Goal: Transaction & Acquisition: Purchase product/service

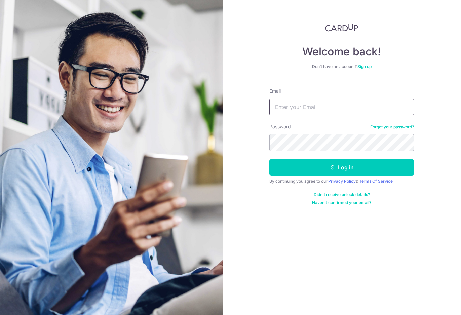
type input "marcus@asiateck.com.sg"
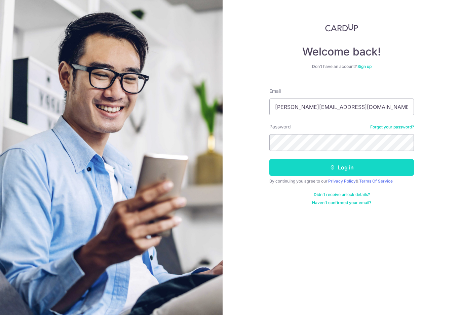
click at [303, 170] on button "Log in" at bounding box center [341, 167] width 145 height 17
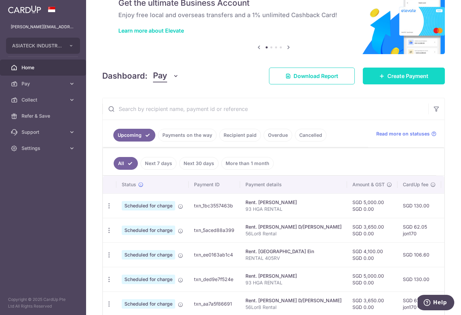
click at [392, 78] on span "Create Payment" at bounding box center [407, 76] width 41 height 8
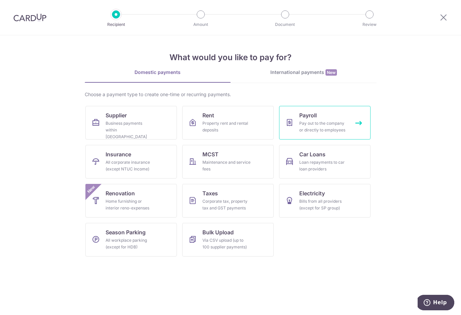
click at [305, 120] on div "Pay out to the company or directly to employees" at bounding box center [323, 126] width 48 height 13
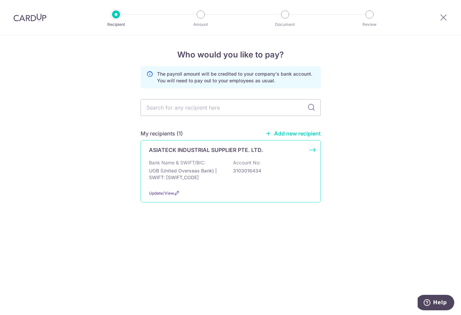
click at [204, 172] on p "UOB (United Overseas Bank) | SWIFT: [SWIFT_CODE]" at bounding box center [186, 173] width 75 height 13
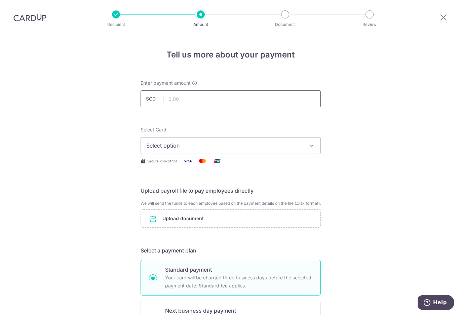
click at [175, 101] on input "text" at bounding box center [231, 98] width 180 height 17
type input "12,939.70"
click at [170, 149] on span "Select option" at bounding box center [224, 146] width 157 height 8
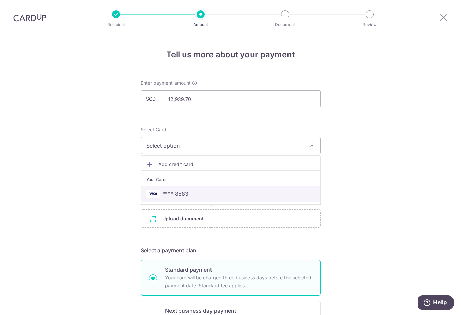
click at [184, 193] on span "**** 8583" at bounding box center [175, 194] width 26 height 8
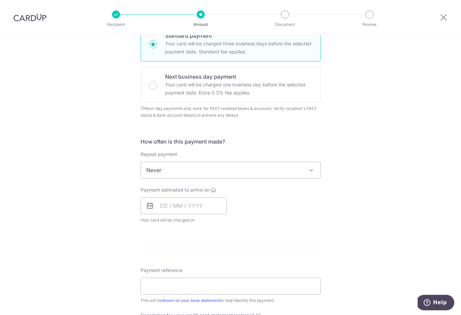
scroll to position [265, 0]
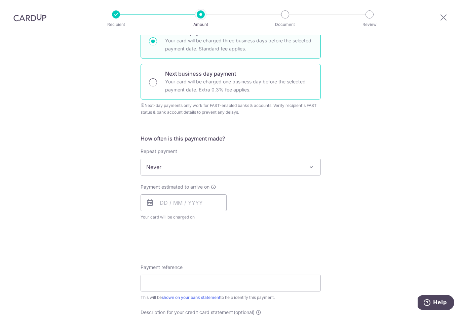
click at [149, 86] on input "Next business day payment Your card will be charged one business day before the…" at bounding box center [153, 82] width 8 height 8
radio input "true"
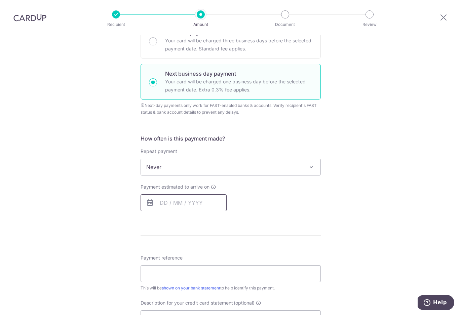
click at [163, 209] on input "text" at bounding box center [184, 202] width 86 height 17
click at [192, 283] on link "15" at bounding box center [194, 277] width 11 height 11
type input "15/10/2025"
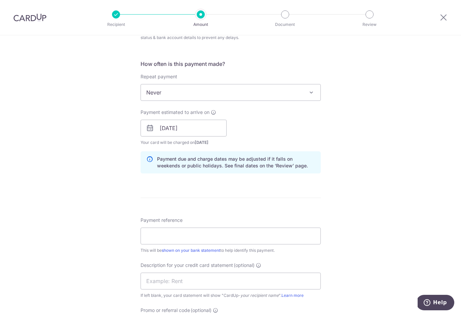
scroll to position [346, 0]
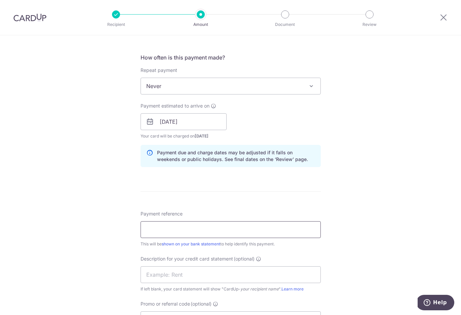
click at [172, 236] on input "Payment reference" at bounding box center [231, 229] width 180 height 17
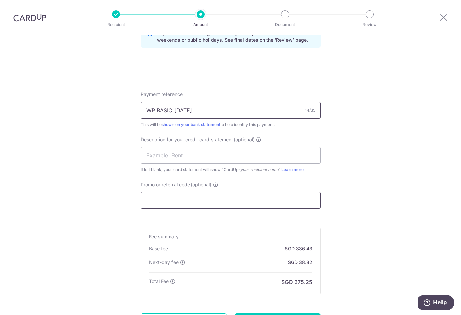
scroll to position [474, 0]
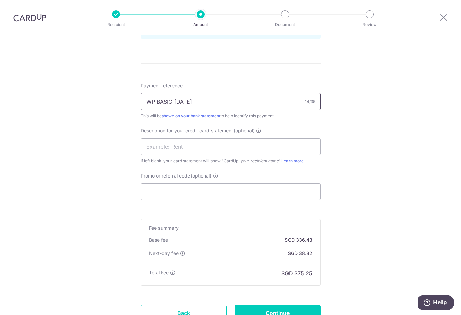
drag, startPoint x: 196, startPoint y: 107, endPoint x: 118, endPoint y: 107, distance: 78.3
type input "WP BASIC [DATE]"
click at [151, 151] on input "text" at bounding box center [231, 146] width 180 height 17
paste input "WP BASIC [DATE]"
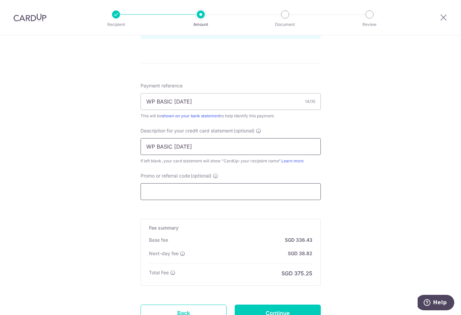
type input "WP BASIC [DATE]"
click at [152, 194] on input "Promo or referral code (optional)" at bounding box center [231, 191] width 180 height 17
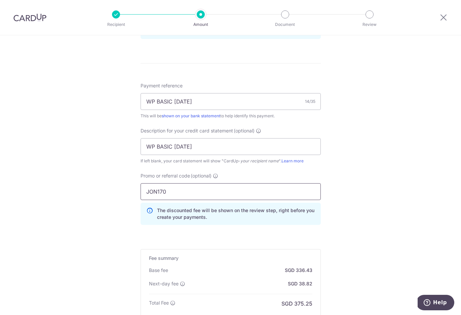
type input "JON170"
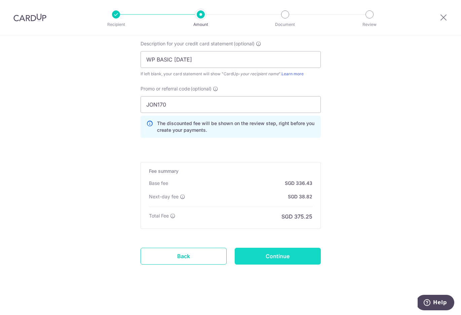
scroll to position [568, 0]
click at [251, 256] on input "Continue" at bounding box center [278, 256] width 86 height 17
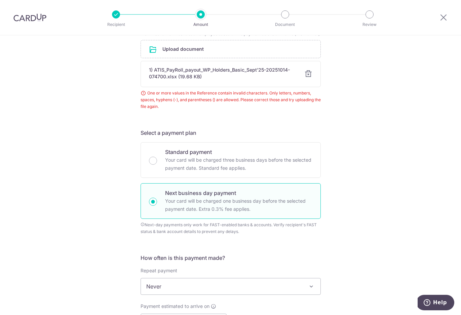
scroll to position [168, 0]
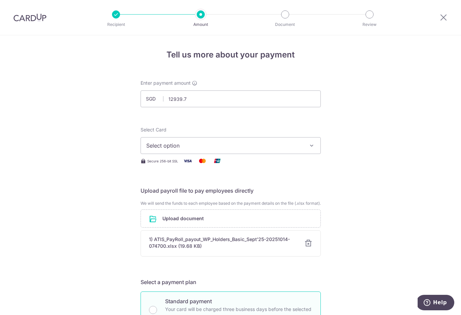
type input "12,939.70"
click at [160, 148] on span "Select option" at bounding box center [224, 146] width 157 height 8
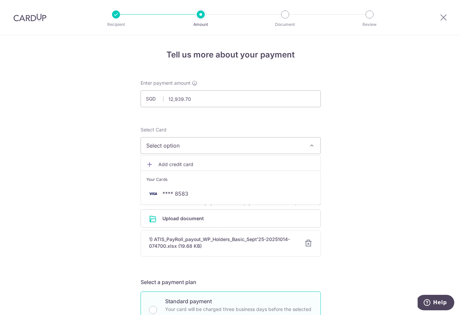
click at [174, 184] on li "Your Cards" at bounding box center [231, 177] width 180 height 15
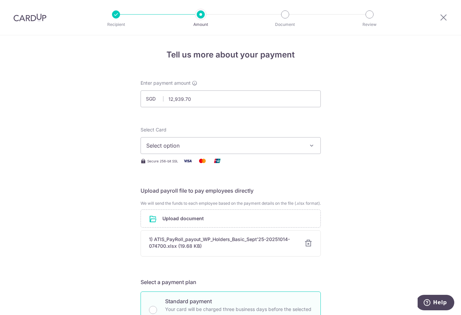
click at [166, 152] on button "Select option" at bounding box center [231, 145] width 180 height 17
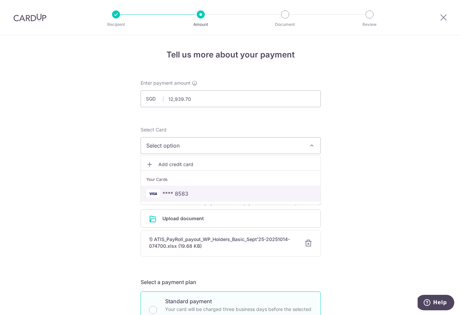
click at [169, 191] on span "**** 8583" at bounding box center [175, 194] width 26 height 8
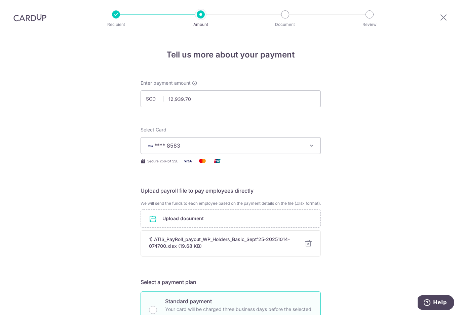
click at [306, 247] on div at bounding box center [308, 243] width 8 height 8
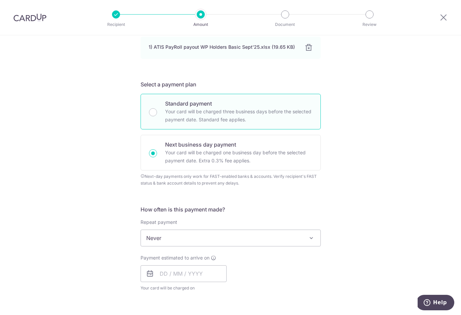
scroll to position [237, 0]
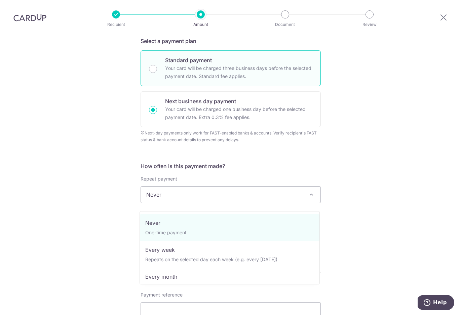
click at [155, 202] on span "Never" at bounding box center [231, 195] width 180 height 16
click at [129, 201] on div "Tell us more about your payment Enter payment amount SGD 12,939.70 12939.70 Sel…" at bounding box center [230, 189] width 461 height 783
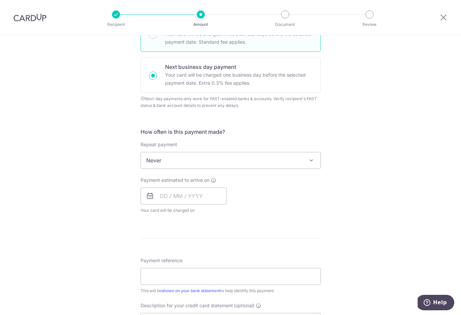
scroll to position [300, 0]
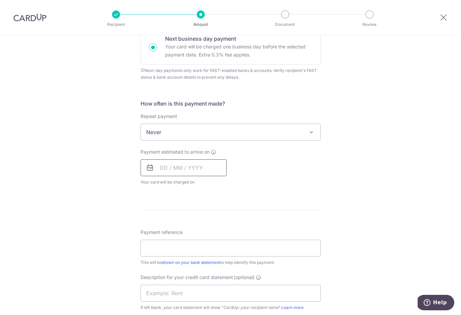
click at [159, 172] on input "text" at bounding box center [184, 167] width 86 height 17
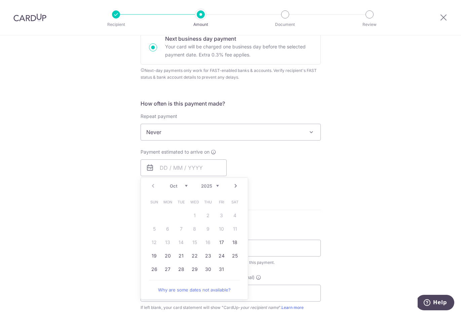
click at [109, 188] on div "Tell us more about your payment Enter payment amount SGD 12,939.70 12939.70 Sel…" at bounding box center [230, 127] width 461 height 783
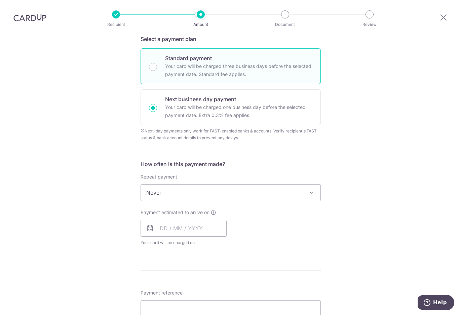
scroll to position [232, 0]
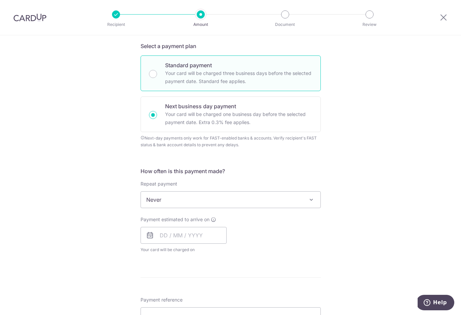
click at [148, 84] on div "Standard payment Your card will be charged three business days before the selec…" at bounding box center [231, 73] width 180 height 36
click at [152, 77] on input "Standard payment Your card will be charged three business days before the selec…" at bounding box center [153, 74] width 8 height 8
radio input "true"
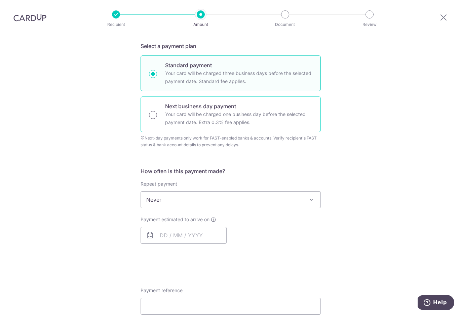
click at [154, 119] on input "Next business day payment Your card will be charged one business day before the…" at bounding box center [153, 115] width 8 height 8
radio input "true"
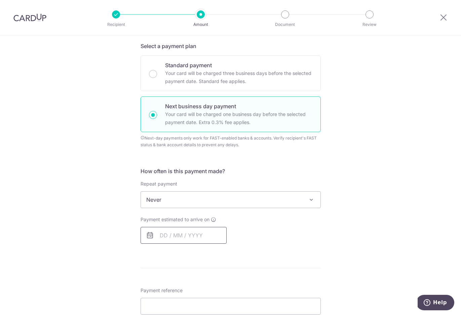
click at [170, 241] on input "text" at bounding box center [184, 235] width 86 height 17
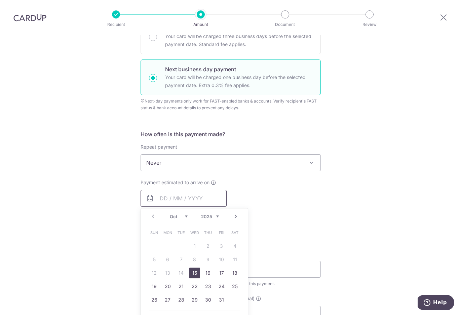
scroll to position [274, 0]
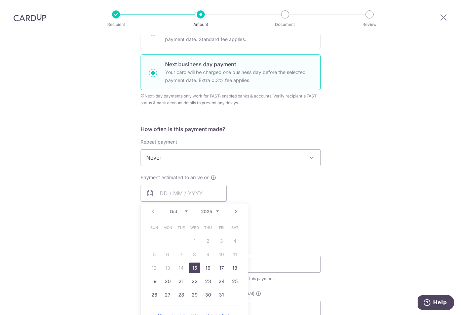
click at [189, 273] on link "15" at bounding box center [194, 268] width 11 height 11
type input "15/10/2025"
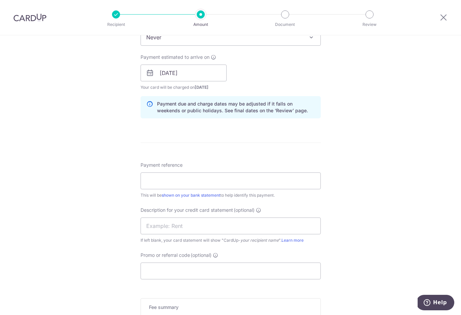
scroll to position [468, 0]
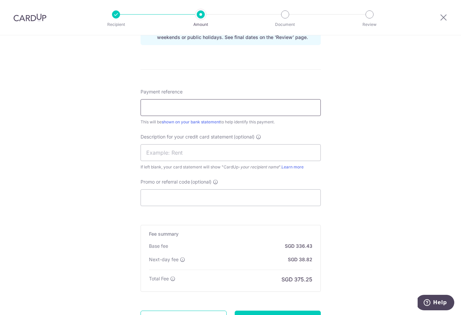
click at [152, 116] on input "Payment reference" at bounding box center [231, 107] width 180 height 17
type input "JON170"
click at [150, 156] on input "text" at bounding box center [231, 152] width 180 height 17
drag, startPoint x: 192, startPoint y: 159, endPoint x: 107, endPoint y: 159, distance: 85.7
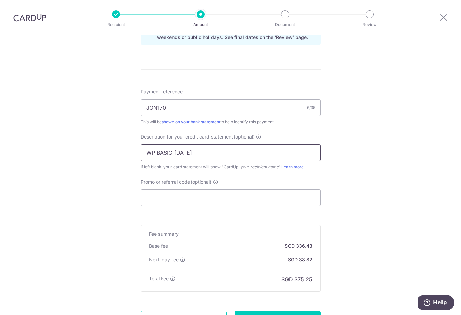
type input "WP BASIC SEP25"
click at [151, 203] on input "Promo or referral code (optional)" at bounding box center [231, 197] width 180 height 17
paste input "WP BASIC SEP25"
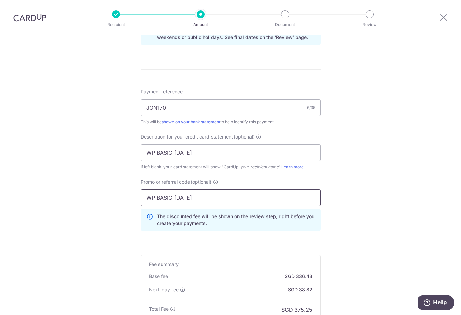
type input "WP BASIC SEP25"
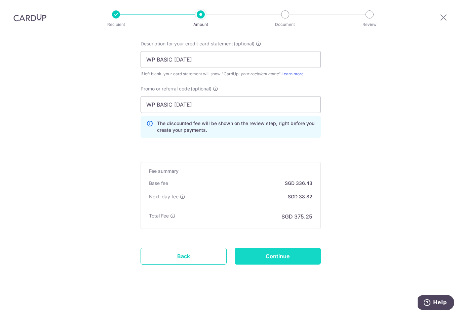
scroll to position [568, 0]
click at [246, 257] on input "Continue" at bounding box center [278, 256] width 86 height 17
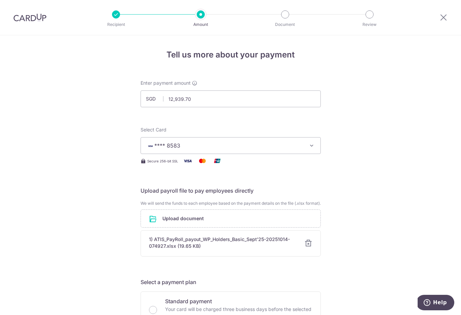
scroll to position [581, 0]
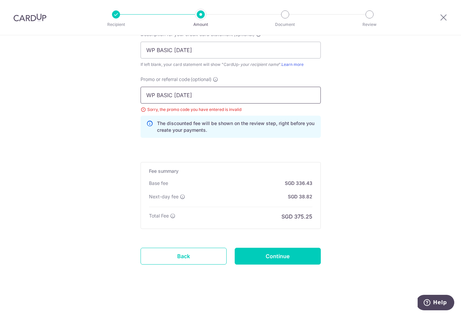
drag, startPoint x: 192, startPoint y: 95, endPoint x: 91, endPoint y: 95, distance: 101.2
type input "JON170"
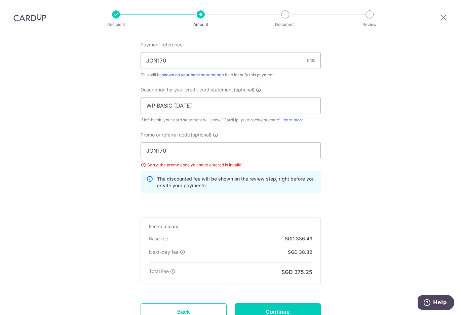
scroll to position [514, 0]
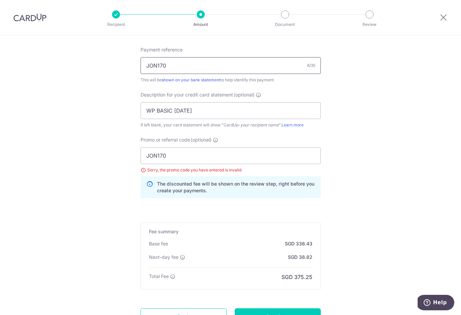
drag, startPoint x: 167, startPoint y: 73, endPoint x: 129, endPoint y: 73, distance: 37.7
paste input "WP BASIC SEP25"
type input "WP BASIC SEP25"
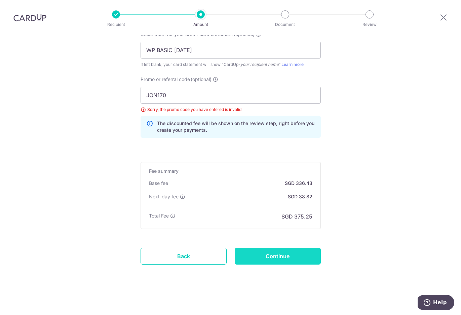
scroll to position [581, 0]
click at [256, 253] on input "Continue" at bounding box center [278, 256] width 86 height 17
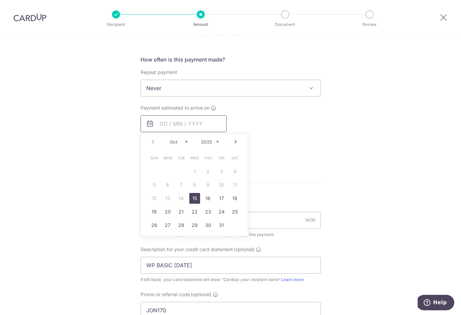
click at [159, 125] on input "text" at bounding box center [184, 123] width 86 height 17
click at [192, 204] on link "15" at bounding box center [194, 198] width 11 height 11
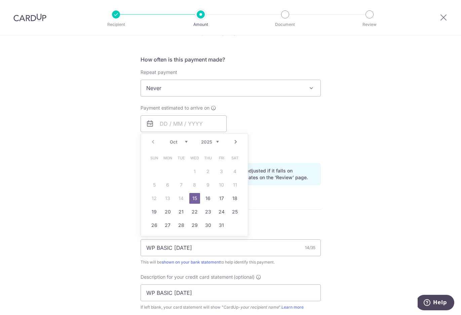
type input "[DATE]"
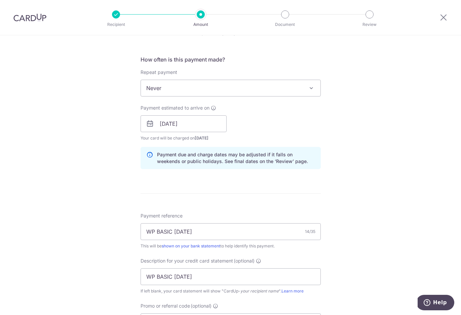
click at [98, 169] on div "Tell us more about your payment Enter payment amount SGD 12,939.70 12939.70 Sel…" at bounding box center [230, 110] width 461 height 845
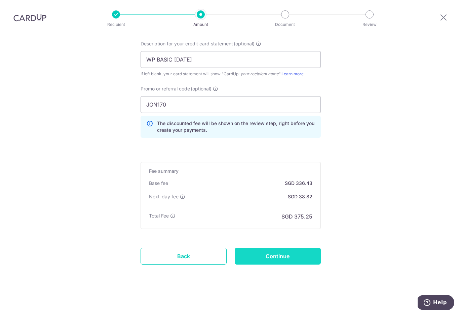
scroll to position [572, 0]
click at [272, 261] on input "Continue" at bounding box center [278, 256] width 86 height 17
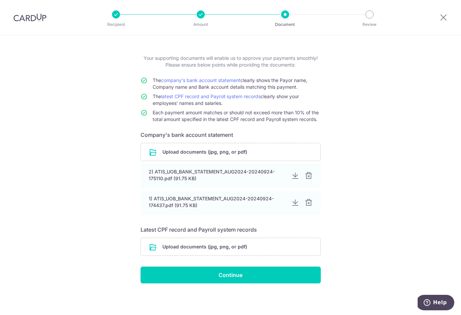
scroll to position [25, 0]
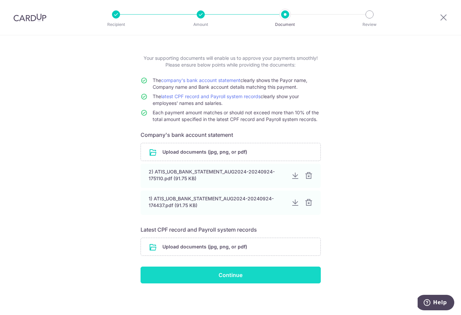
click at [186, 273] on input "Continue" at bounding box center [231, 275] width 180 height 17
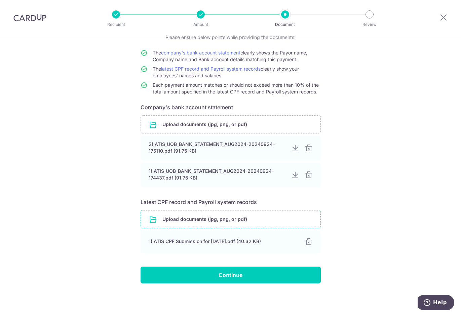
scroll to position [52, 0]
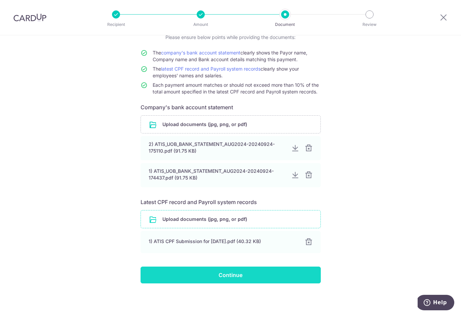
click at [239, 273] on input "Continue" at bounding box center [231, 275] width 180 height 17
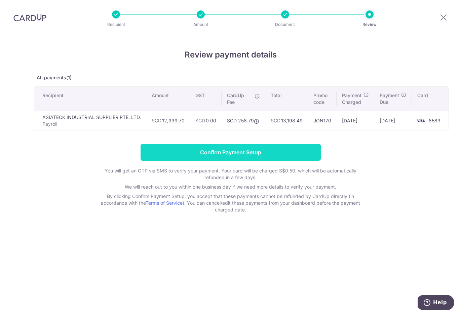
click at [239, 148] on input "Confirm Payment Setup" at bounding box center [231, 152] width 180 height 17
